Goal: Find specific page/section

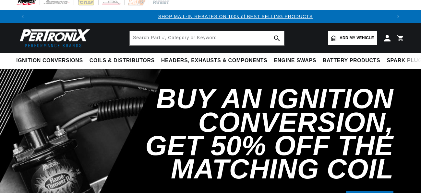
scroll to position [0, 363]
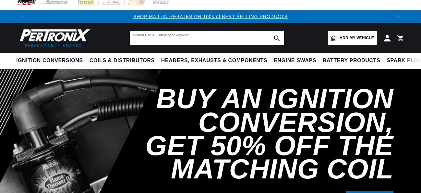
click at [180, 41] on input "text" at bounding box center [207, 38] width 155 height 14
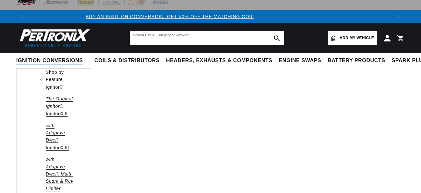
scroll to position [0, 0]
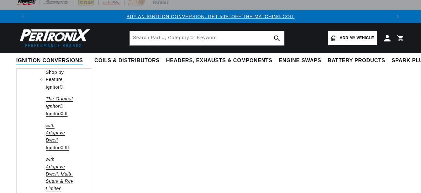
click at [56, 106] on em "The Original Ignitor©" at bounding box center [59, 102] width 27 height 12
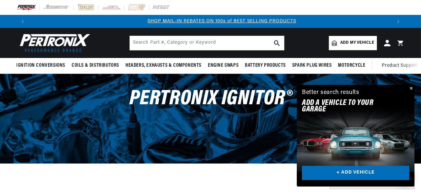
scroll to position [0, 363]
